Goal: Book appointment/travel/reservation

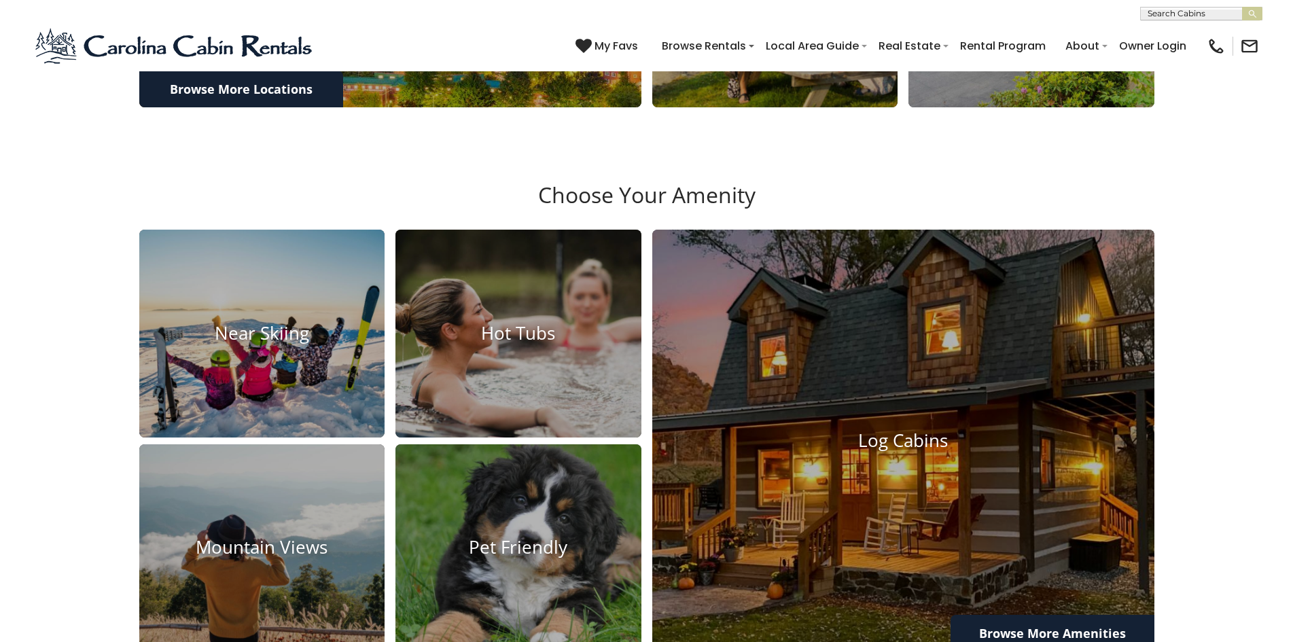
scroll to position [1065, 0]
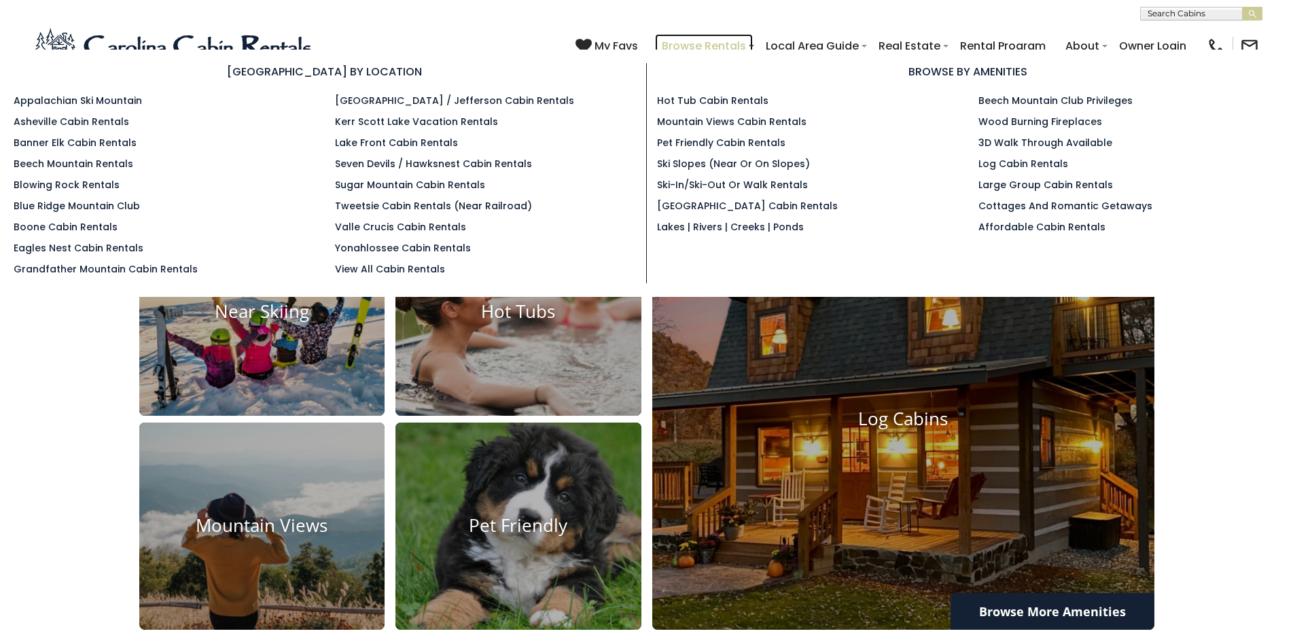
click at [665, 41] on link "Browse Rentals" at bounding box center [704, 46] width 98 height 24
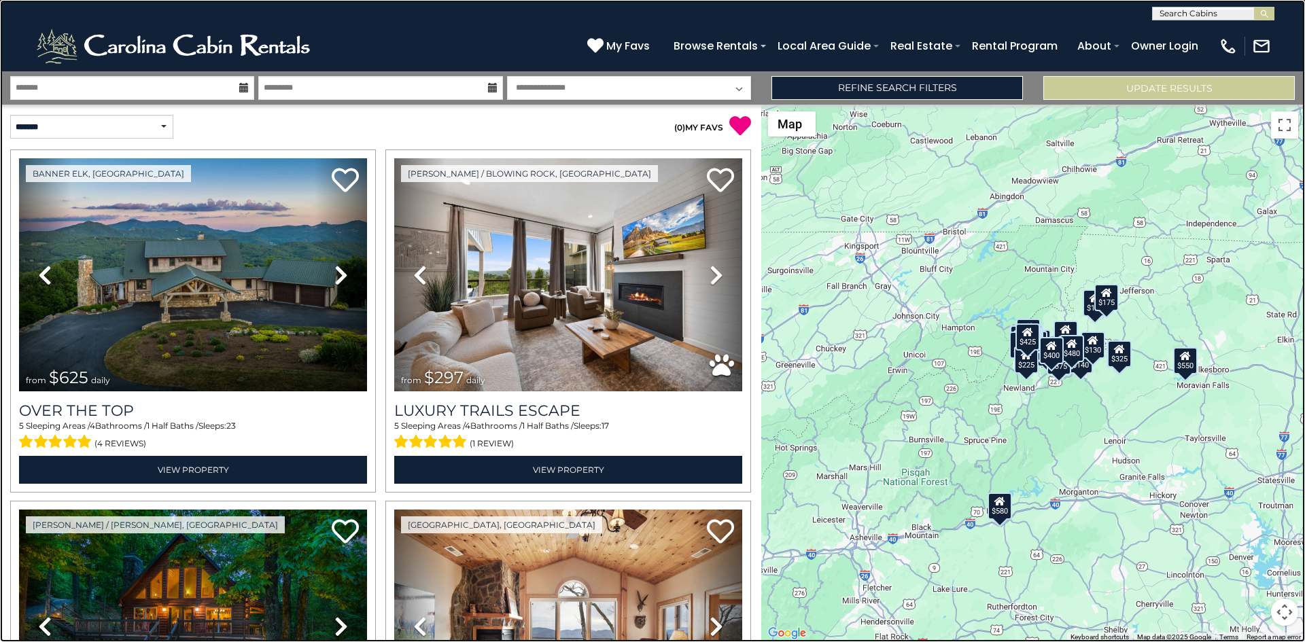
click at [49, 92] on link at bounding box center [652, 321] width 1305 height 642
